Goal: Obtain resource: Obtain resource

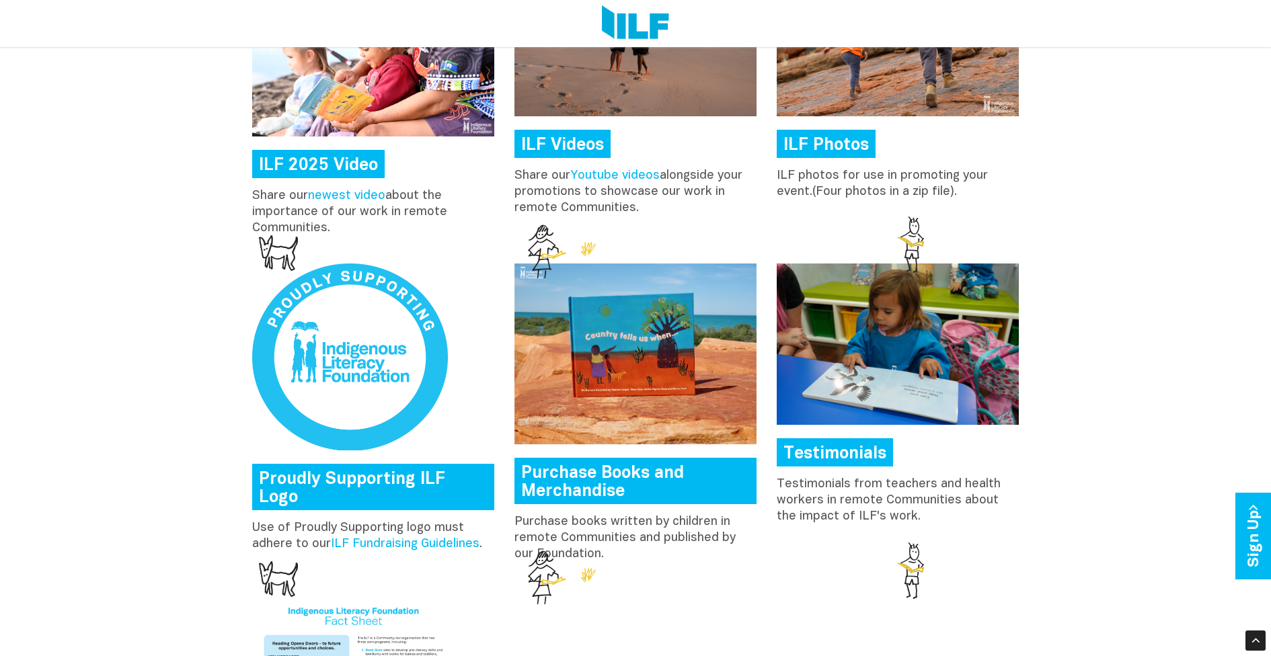
scroll to position [1503, 0]
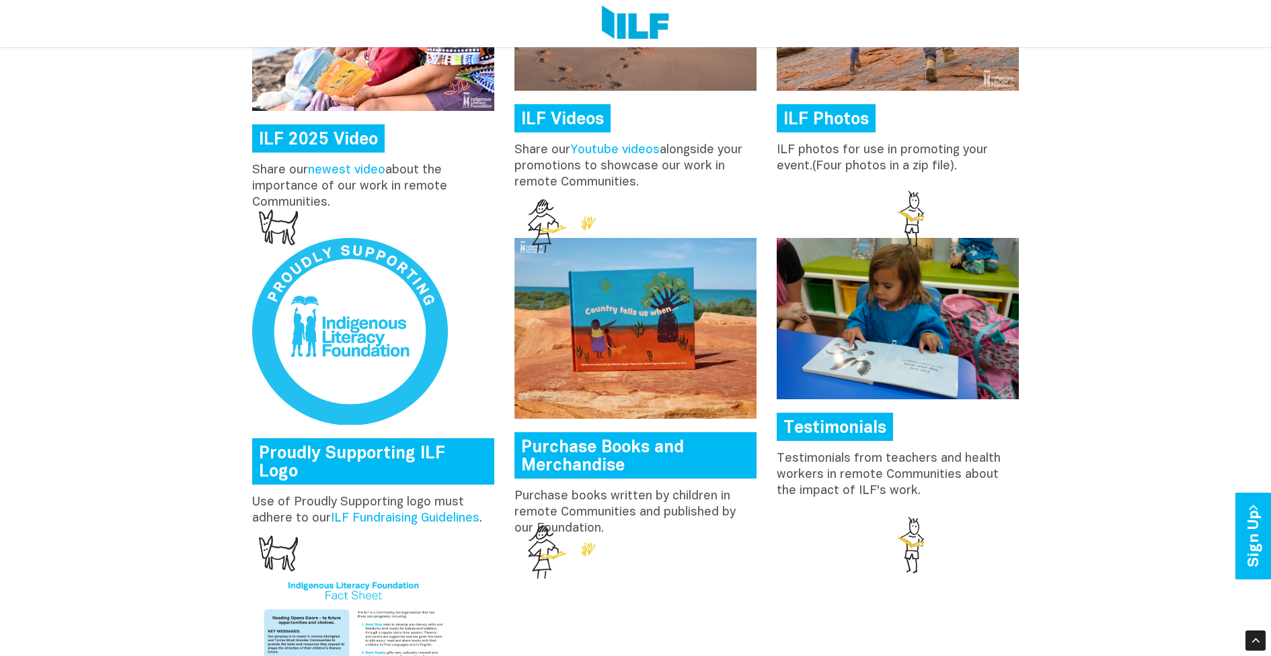
click at [262, 495] on p "Use of Proudly Supporting logo must adhere to our ILF Fundraising Guidelines ." at bounding box center [373, 511] width 242 height 32
copy div "Use of Proudly Supporting logo must adhere to our ILF Fundraising Guidelines ."
click at [524, 494] on p "Purchase books written by children in remote Communities and published by our F…" at bounding box center [635, 513] width 242 height 48
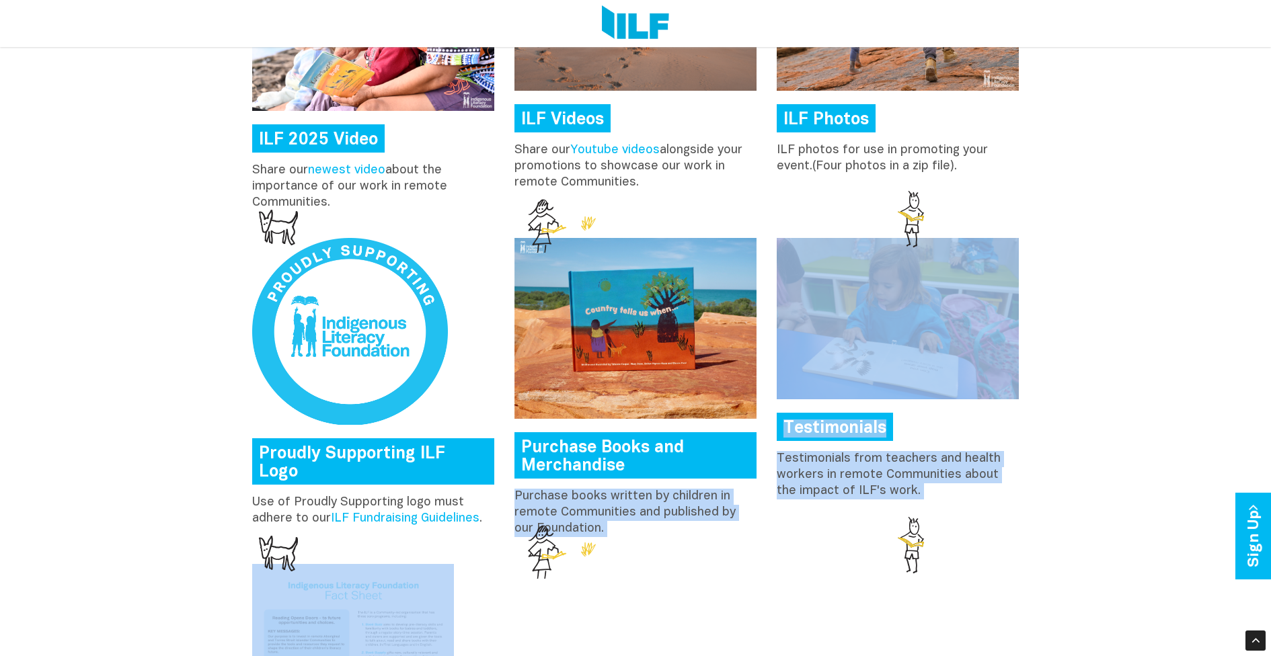
drag, startPoint x: 524, startPoint y: 494, endPoint x: 611, endPoint y: 524, distance: 91.9
click at [585, 526] on body "Fundraiser Kit Resources to help you support us! Make Your Fundraiser Great! Pu…" at bounding box center [635, 306] width 1271 height 3618
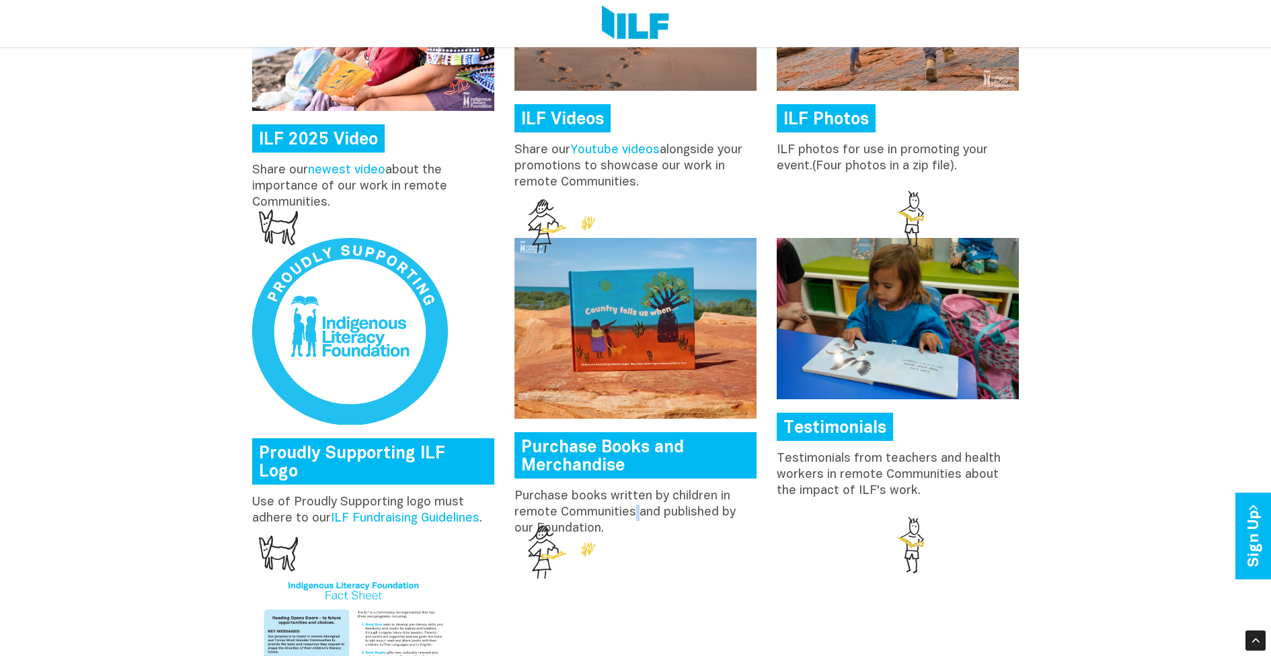
click at [633, 520] on p "Purchase books written by children in remote Communities and published by our F…" at bounding box center [635, 513] width 242 height 48
click at [568, 530] on div at bounding box center [562, 552] width 68 height 54
click at [569, 530] on div at bounding box center [562, 552] width 68 height 54
click at [621, 527] on p "Purchase books written by children in remote Communities and published by our F…" at bounding box center [635, 513] width 242 height 48
click at [638, 509] on p "Purchase books written by children in remote Communities and published by our F…" at bounding box center [635, 513] width 242 height 48
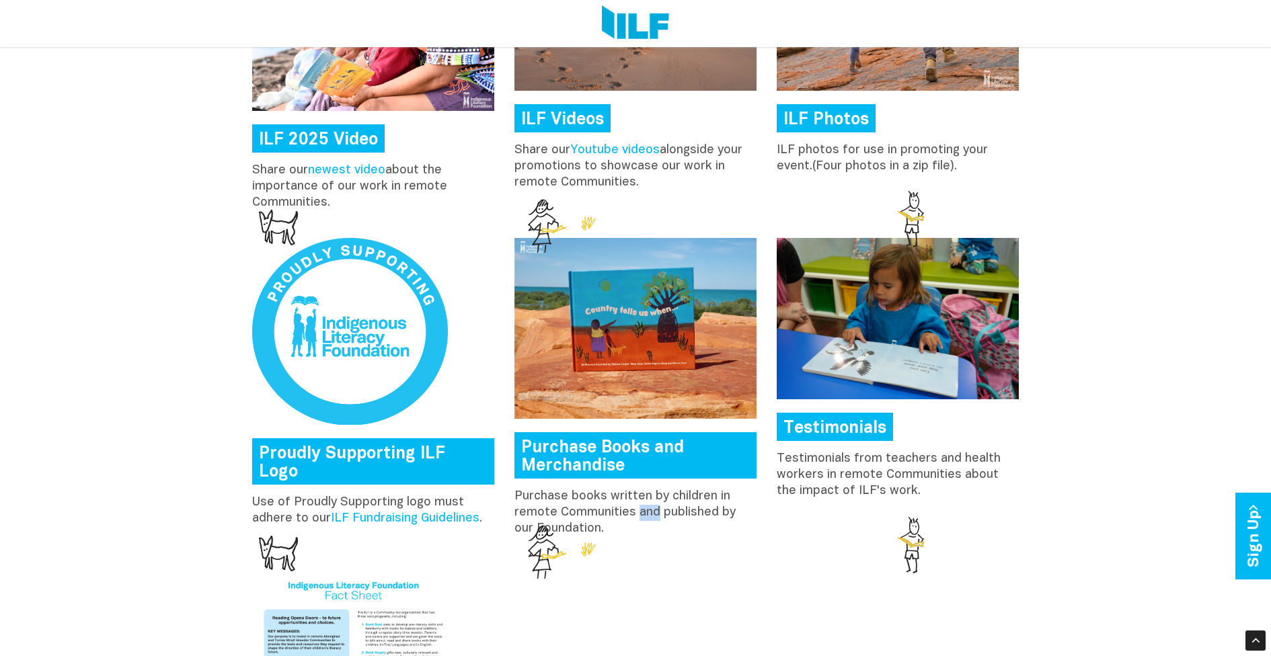
click at [638, 509] on p "Purchase books written by children in remote Communities and published by our F…" at bounding box center [635, 513] width 242 height 48
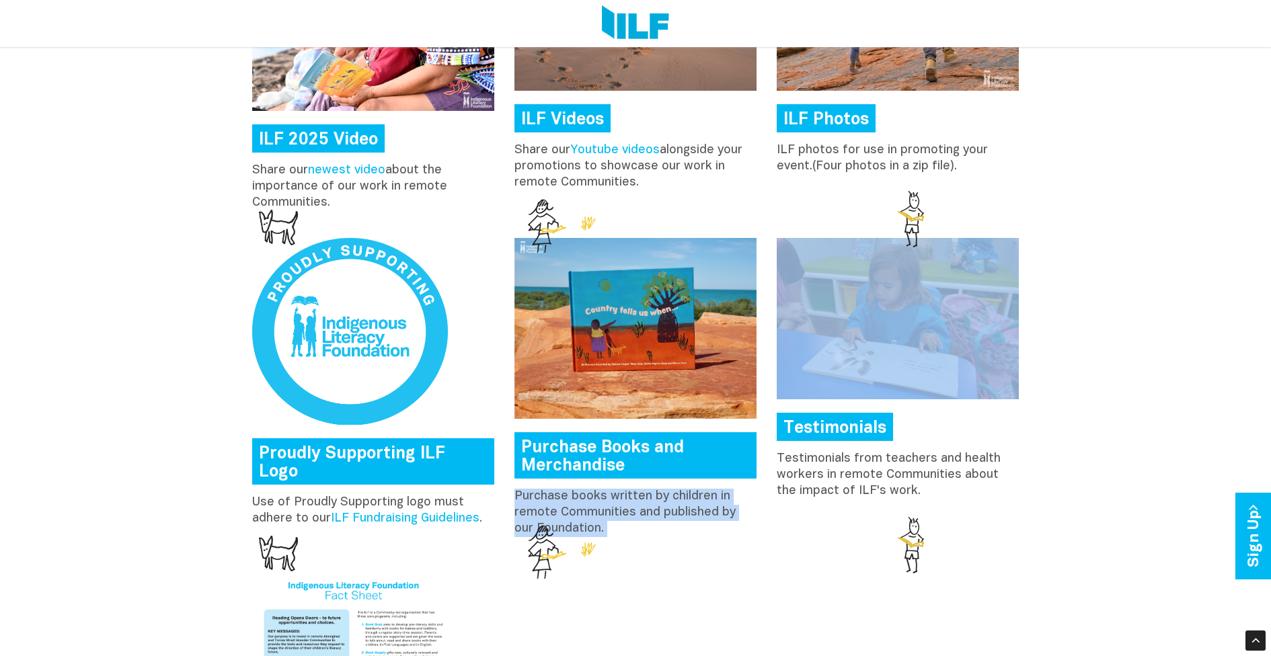
click at [638, 509] on p "Purchase books written by children in remote Communities and published by our F…" at bounding box center [635, 513] width 242 height 48
copy div "Purchase books written by children in remote Communities and published by our F…"
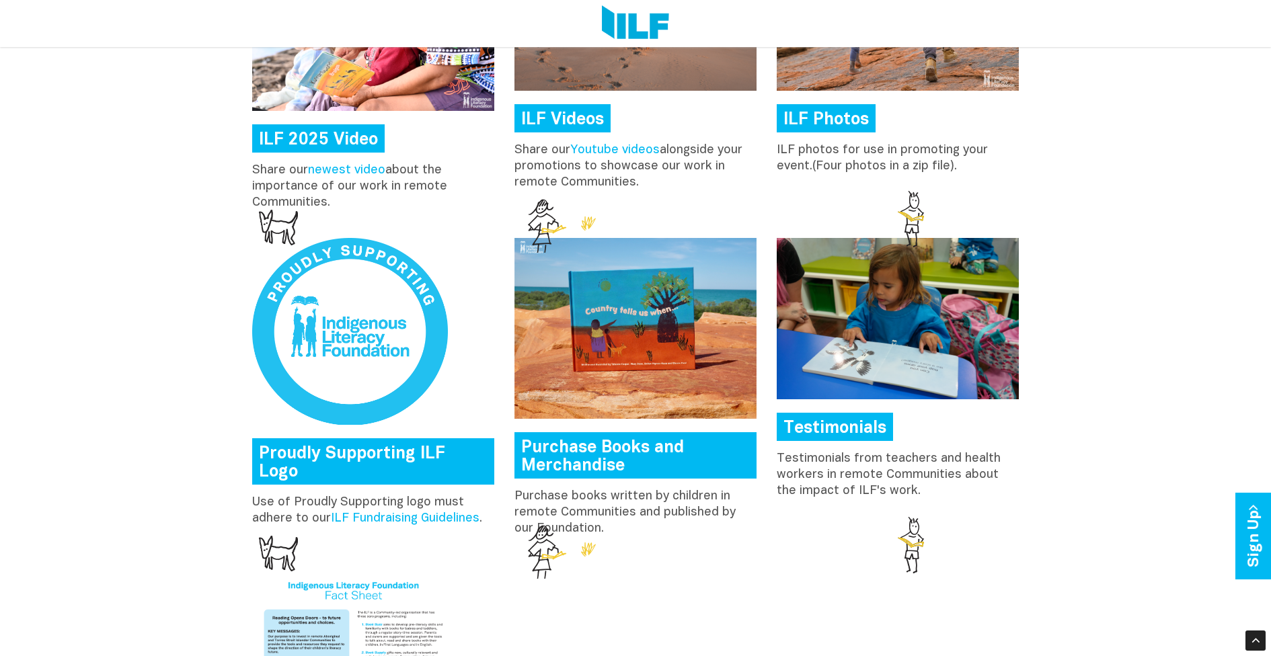
click at [798, 463] on p "Testimonials from teachers and health workers in remote Communities about the i…" at bounding box center [898, 475] width 242 height 48
click at [800, 460] on p "Testimonials from teachers and health workers in remote Communities about the i…" at bounding box center [898, 475] width 242 height 48
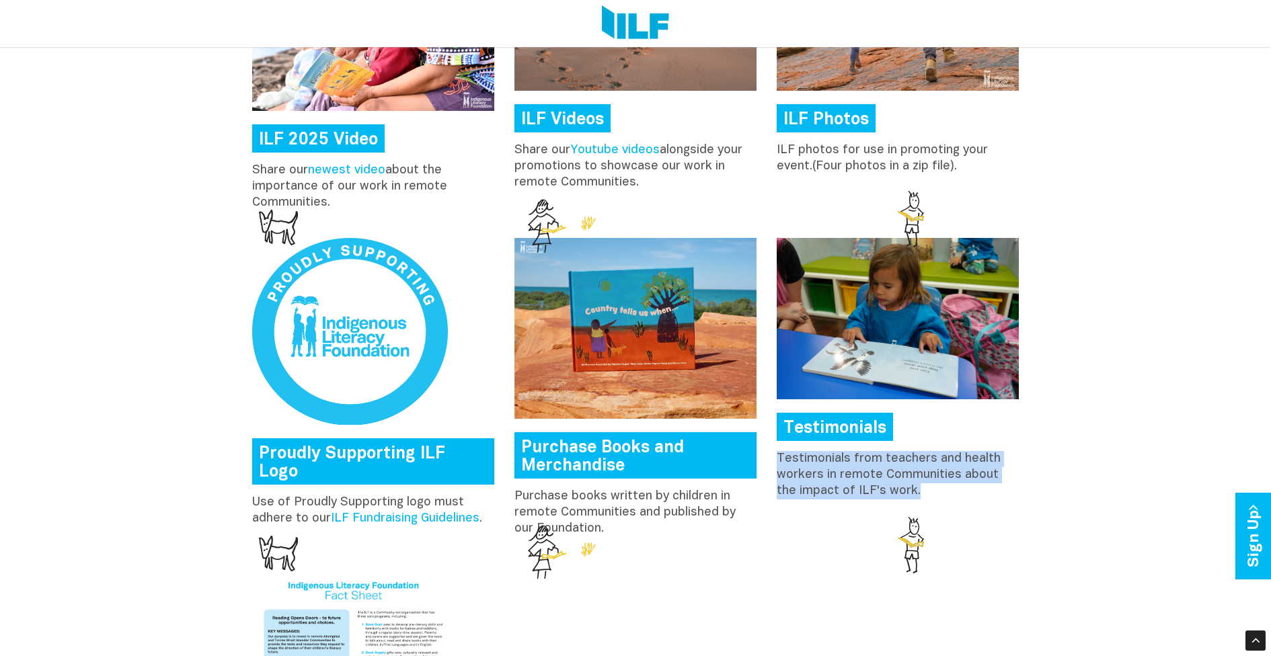
drag, startPoint x: 800, startPoint y: 460, endPoint x: 905, endPoint y: 484, distance: 107.7
click at [905, 484] on p "Testimonials from teachers and health workers in remote Communities about the i…" at bounding box center [898, 475] width 242 height 48
copy body "Testimonials from teachers and health workers in remote Communities about the i…"
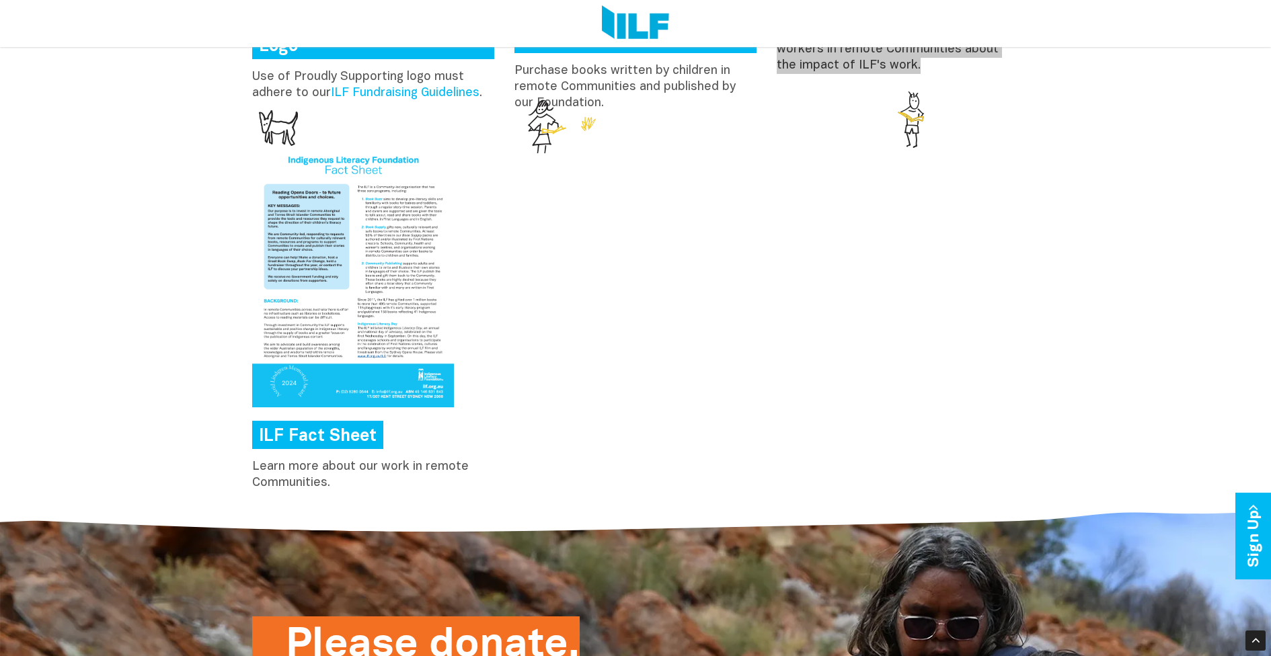
scroll to position [1840, 0]
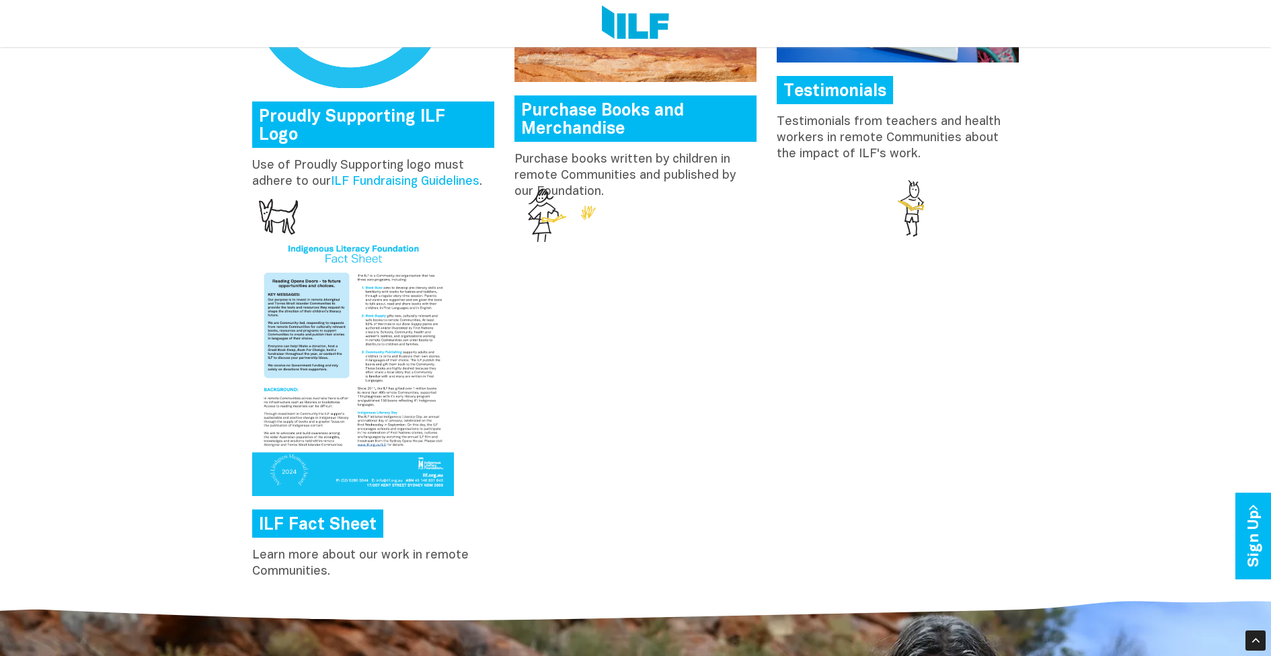
click at [253, 554] on p "Learn more about our work in remote Communities." at bounding box center [373, 564] width 242 height 32
drag, startPoint x: 253, startPoint y: 554, endPoint x: 350, endPoint y: 573, distance: 98.7
click at [350, 573] on p "Learn more about our work in remote Communities." at bounding box center [373, 564] width 242 height 32
copy p "Learn more about our work in remote Communities."
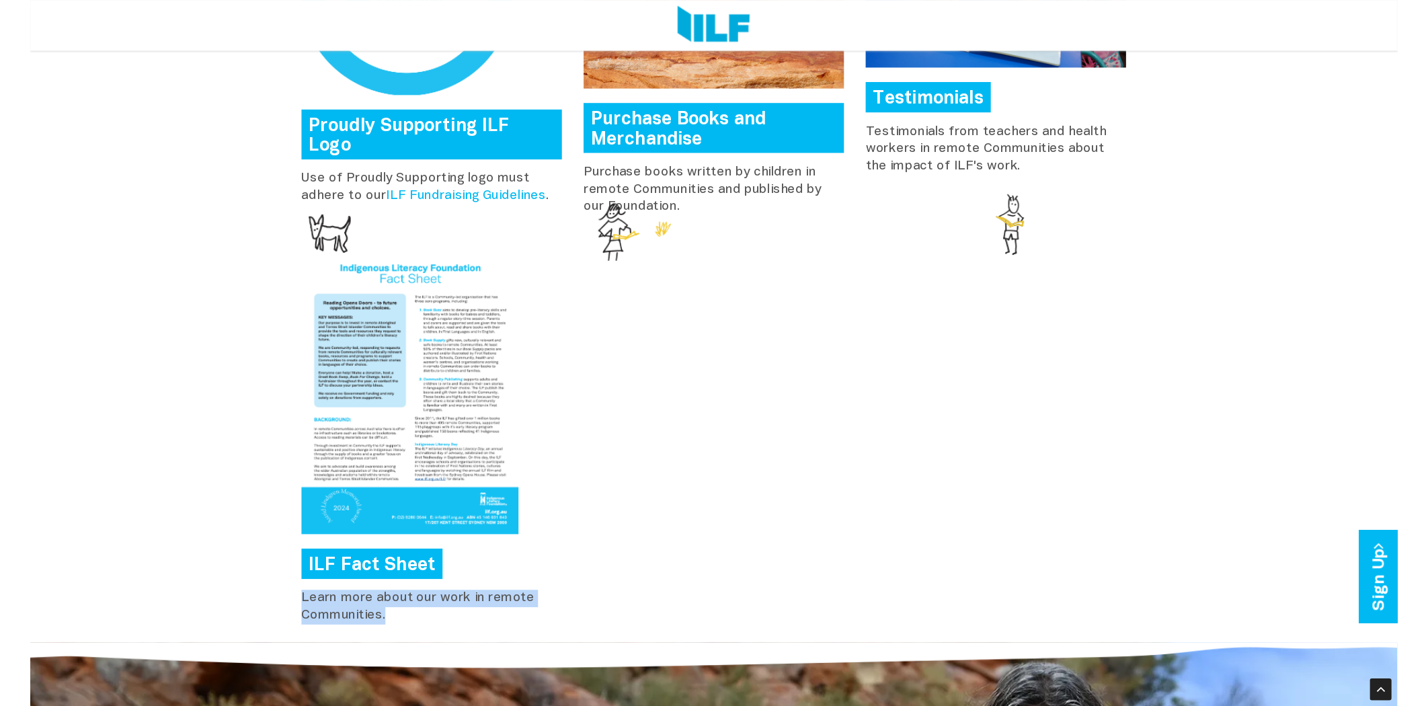
scroll to position [1900, 0]
